Goal: Task Accomplishment & Management: Manage account settings

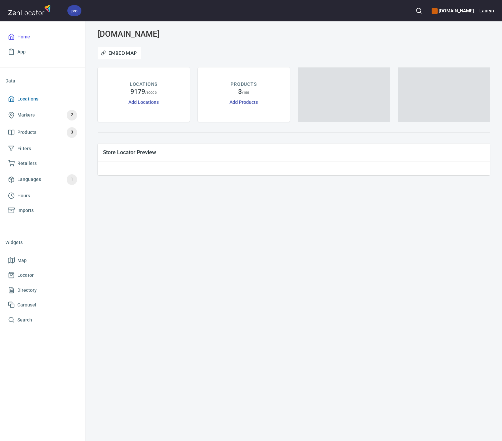
click at [28, 93] on link "Locations" at bounding box center [42, 98] width 74 height 15
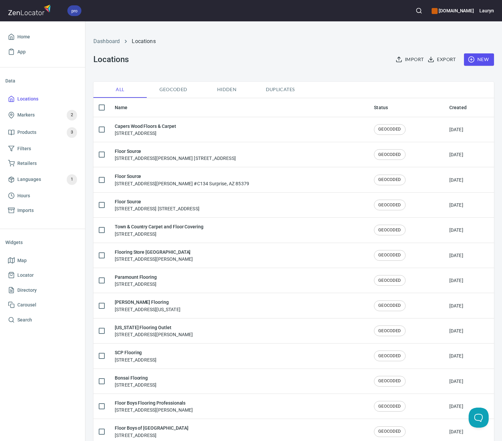
checkbox input "false"
click at [412, 12] on button "button" at bounding box center [419, 10] width 15 height 15
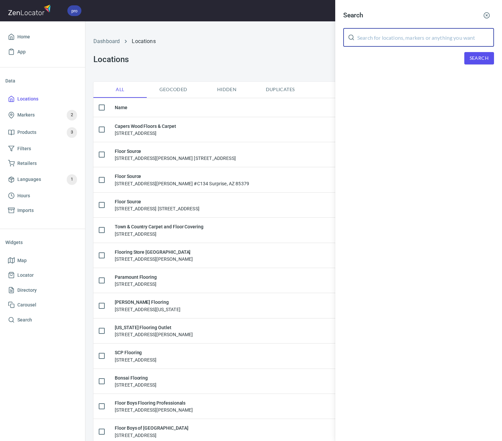
click at [403, 33] on input "text" at bounding box center [425, 37] width 137 height 19
click at [483, 54] on button "Search" at bounding box center [479, 58] width 30 height 12
drag, startPoint x: 384, startPoint y: 38, endPoint x: 325, endPoint y: 38, distance: 58.7
click at [325, 38] on div "Search 78213 ​ Search Locations STONEOAK FLOORING LLC, [STREET_ADDRESS][US_STAT…" at bounding box center [251, 220] width 502 height 441
type input "311 [PERSON_NAME]"
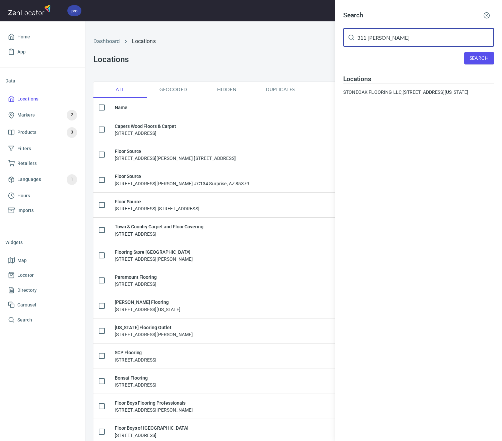
drag, startPoint x: 325, startPoint y: 38, endPoint x: 473, endPoint y: 58, distance: 148.8
click at [473, 58] on span "Search" at bounding box center [479, 58] width 19 height 8
click at [388, 90] on div "KISE INVESTMENTS LLC, [STREET_ADDRESS][PERSON_NAME]" at bounding box center [418, 92] width 151 height 7
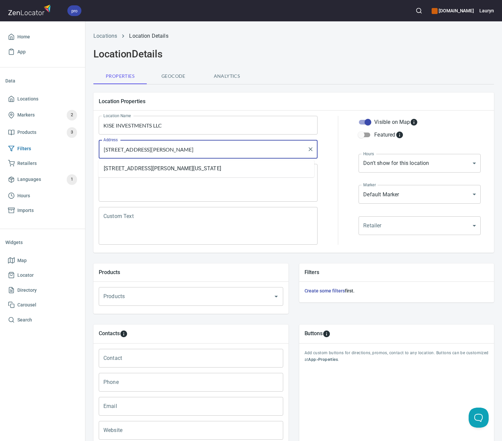
drag, startPoint x: 473, startPoint y: 58, endPoint x: 56, endPoint y: 145, distance: 425.8
click at [56, 145] on div "pro [DOMAIN_NAME] Lauryn Home App Data Locations Markers 2 Products 3 Filters R…" at bounding box center [251, 220] width 502 height 441
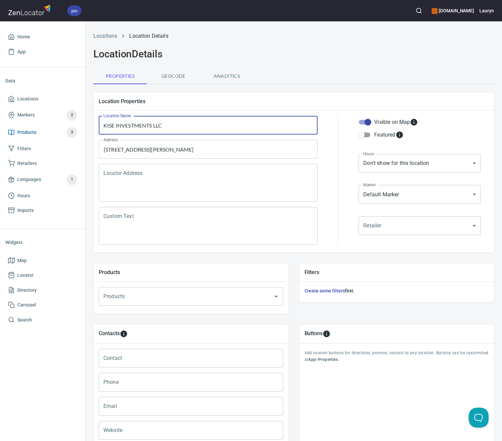
drag, startPoint x: 197, startPoint y: 128, endPoint x: 35, endPoint y: 128, distance: 161.5
click at [35, 128] on div "pro [DOMAIN_NAME] Lauryn Home App Data Locations Markers 2 Products 3 Filters R…" at bounding box center [251, 220] width 502 height 441
paste input "Floor Depot"
drag, startPoint x: 164, startPoint y: 126, endPoint x: 21, endPoint y: 126, distance: 142.8
click at [21, 126] on div "pro [DOMAIN_NAME] Lauryn Home App Data Locations Markers 2 Products 3 Filters R…" at bounding box center [251, 220] width 502 height 441
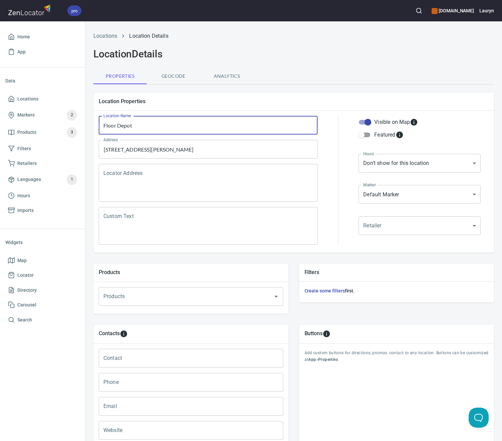
type input "Floor Depot"
click at [199, 147] on input "[STREET_ADDRESS][PERSON_NAME]" at bounding box center [203, 149] width 203 height 13
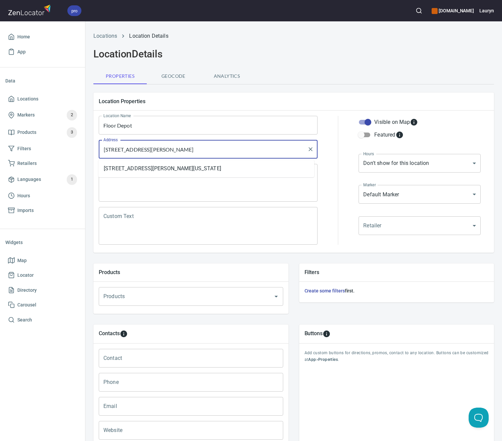
click at [199, 147] on input "[STREET_ADDRESS][PERSON_NAME]" at bounding box center [203, 149] width 203 height 13
paste input "pencer Ln, [GEOGRAPHIC_DATA]"
type input "[STREET_ADDRESS][PERSON_NAME]"
click at [329, 107] on div "Location Properties" at bounding box center [293, 101] width 401 height 18
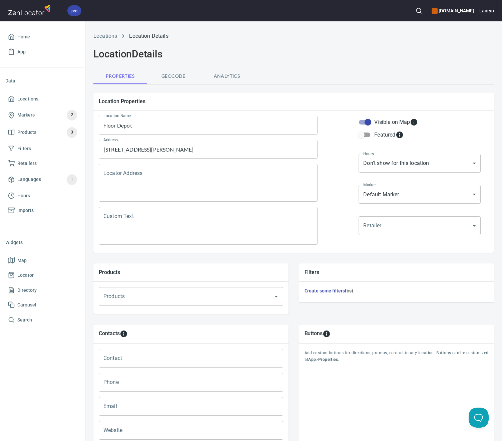
scroll to position [72, 0]
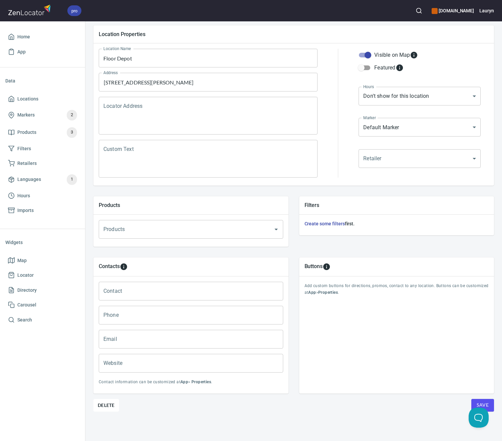
click at [158, 310] on input "Phone" at bounding box center [191, 315] width 185 height 19
paste input "[PHONE_NUMBER]"
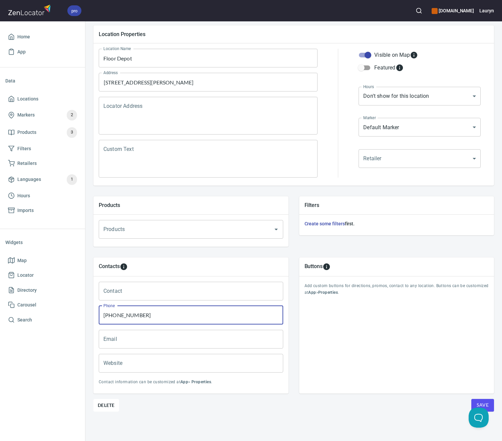
type input "[PHONE_NUMBER]"
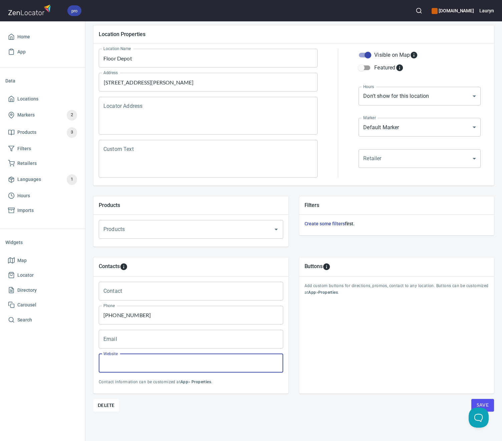
click at [143, 359] on input "Website" at bounding box center [191, 363] width 185 height 19
paste input "[URL][DOMAIN_NAME]"
type input "[URL][DOMAIN_NAME]"
click at [287, 407] on div "Location Properties Location Name Floor Depot Location Name Address [STREET_ADD…" at bounding box center [293, 230] width 401 height 421
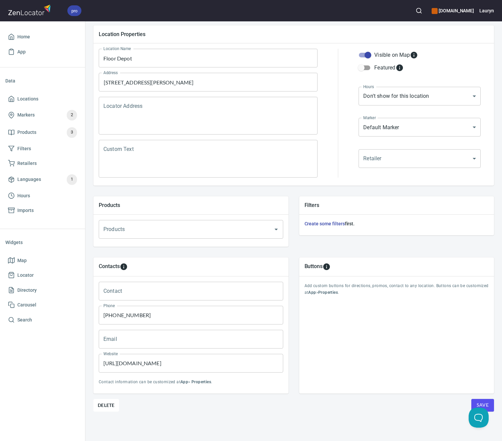
click at [472, 399] on button "Save" at bounding box center [483, 405] width 23 height 13
click at [42, 97] on span "Locations" at bounding box center [42, 99] width 69 height 8
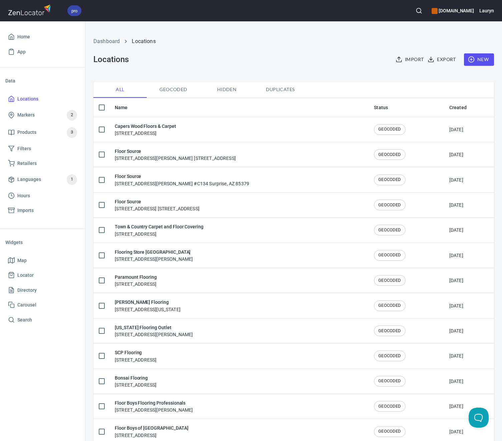
click at [287, 51] on div "Dashboard Locations Locations Import Export New" at bounding box center [293, 51] width 409 height 52
click at [420, 12] on line "button" at bounding box center [420, 12] width 1 height 1
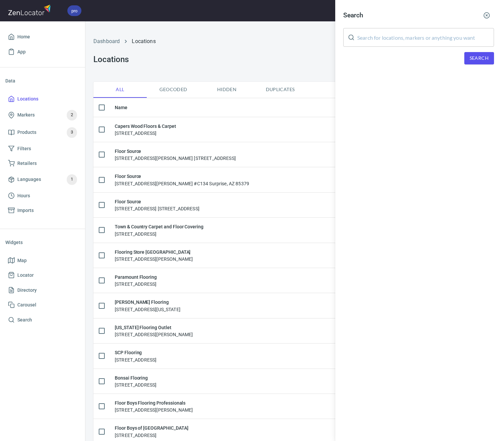
click at [392, 33] on input "text" at bounding box center [425, 37] width 137 height 19
type input "311 [PERSON_NAME]"
click at [477, 57] on span "Search" at bounding box center [479, 58] width 19 height 8
click at [486, 21] on button "button" at bounding box center [487, 15] width 15 height 15
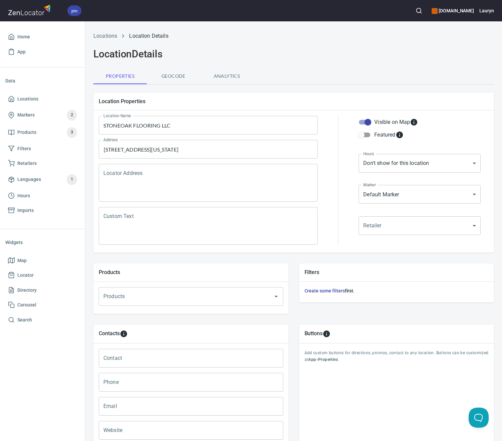
click at [150, 400] on input "Email" at bounding box center [191, 406] width 185 height 19
click at [189, 145] on input "[STREET_ADDRESS][US_STATE]" at bounding box center [203, 149] width 203 height 13
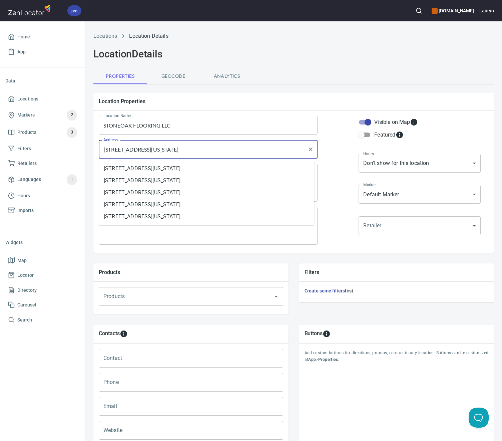
click at [189, 145] on input "[STREET_ADDRESS][US_STATE]" at bounding box center [203, 149] width 203 height 13
